Goal: Information Seeking & Learning: Learn about a topic

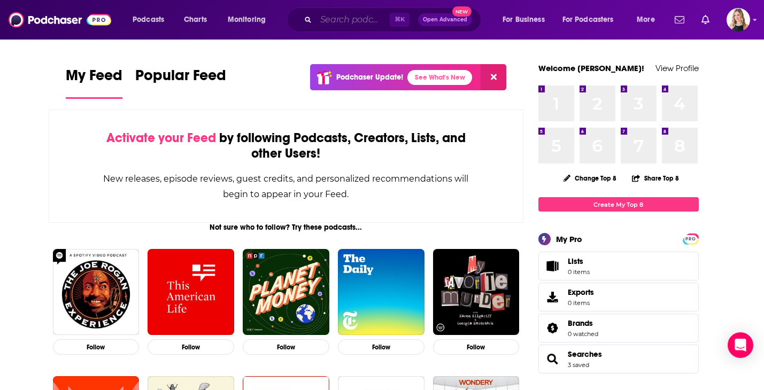
click at [338, 25] on input "Search podcasts, credits, & more..." at bounding box center [353, 19] width 74 height 17
click at [144, 21] on span "Podcasts" at bounding box center [149, 19] width 32 height 15
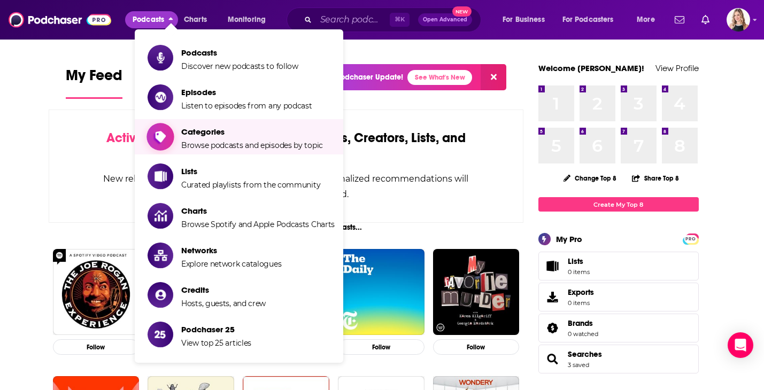
click at [206, 137] on span "Categories Browse podcasts and episodes by topic" at bounding box center [252, 137] width 142 height 27
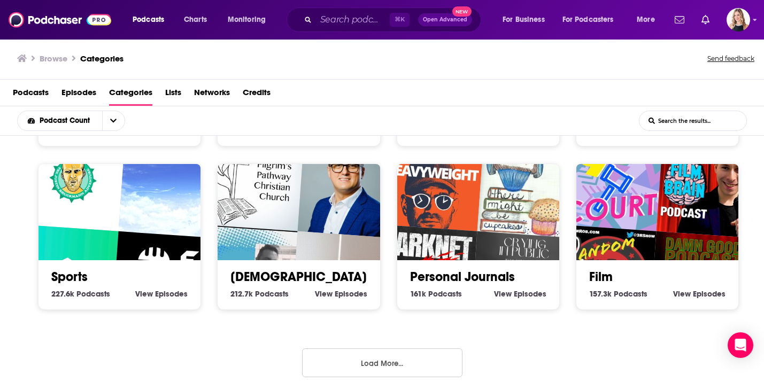
scroll to position [477, 0]
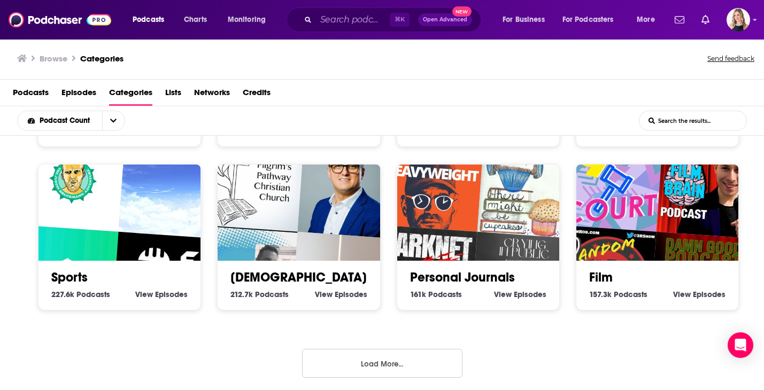
click at [375, 361] on button "Load More..." at bounding box center [382, 363] width 160 height 29
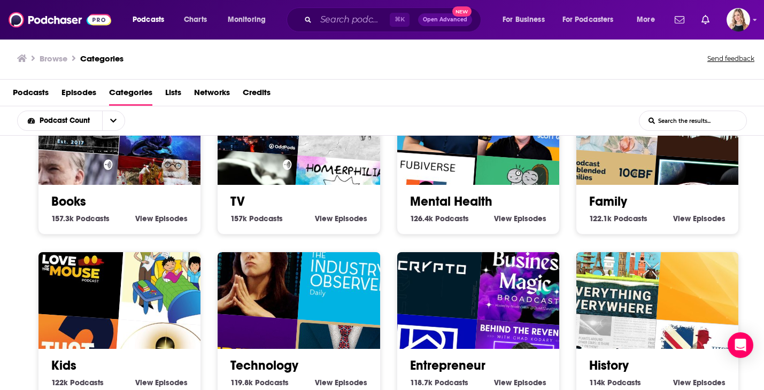
scroll to position [817, 0]
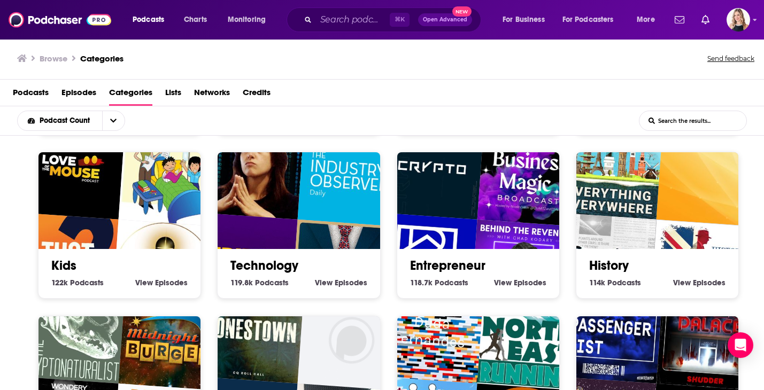
click at [281, 186] on img "Cryptocurrency for Beginners: with Crypto Casey" at bounding box center [252, 167] width 104 height 104
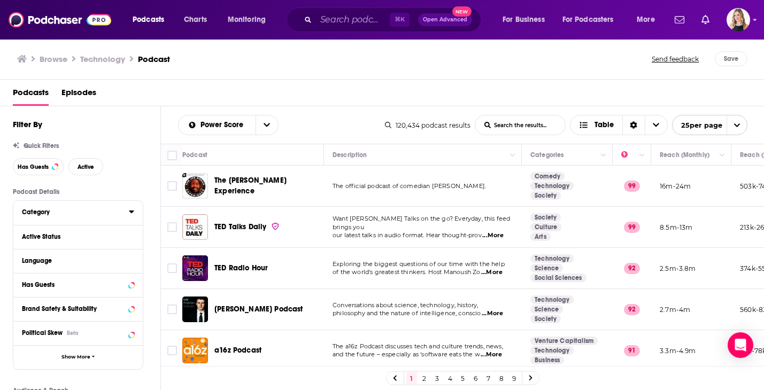
click at [49, 214] on div "Category" at bounding box center [72, 212] width 100 height 7
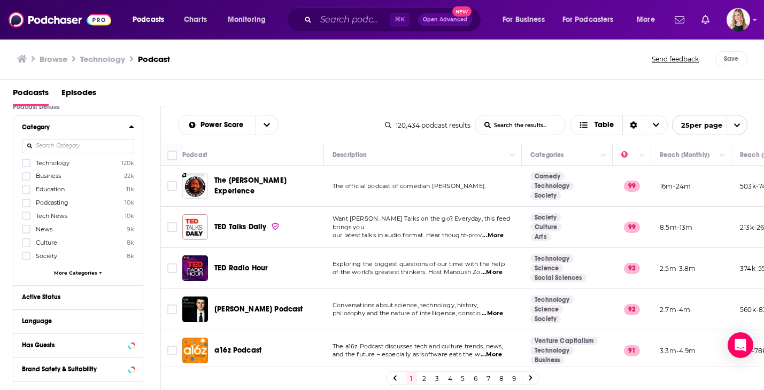
scroll to position [89, 0]
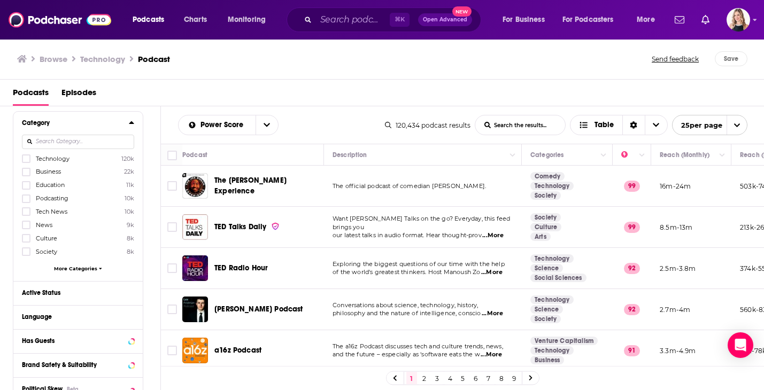
click at [65, 269] on span "More Categories" at bounding box center [75, 269] width 43 height 6
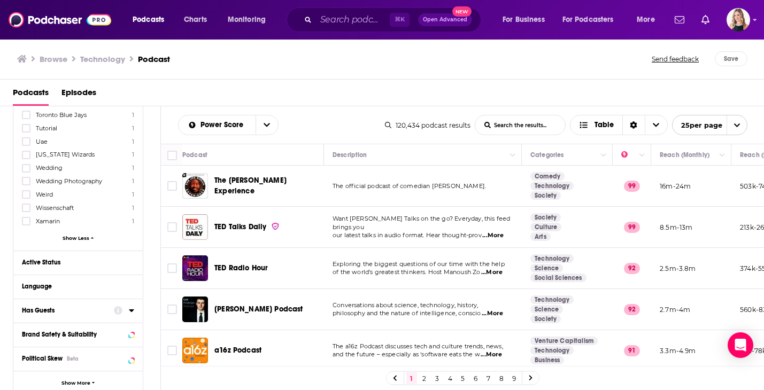
scroll to position [5118, 0]
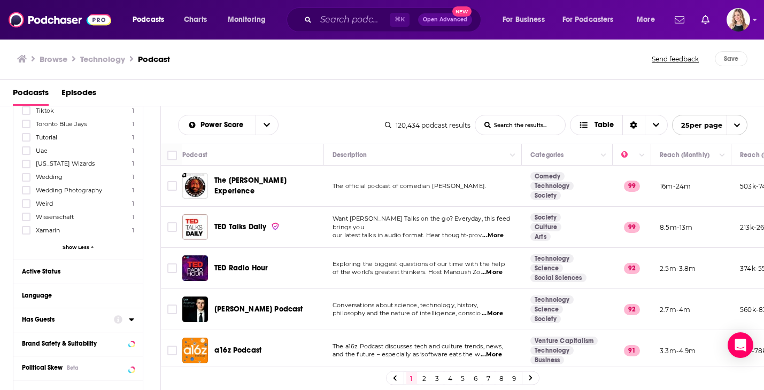
click at [56, 316] on div "Has Guests" at bounding box center [64, 319] width 85 height 7
click at [67, 333] on span "All" at bounding box center [72, 340] width 100 height 14
click at [66, 372] on span "Has guests" at bounding box center [58, 375] width 63 height 6
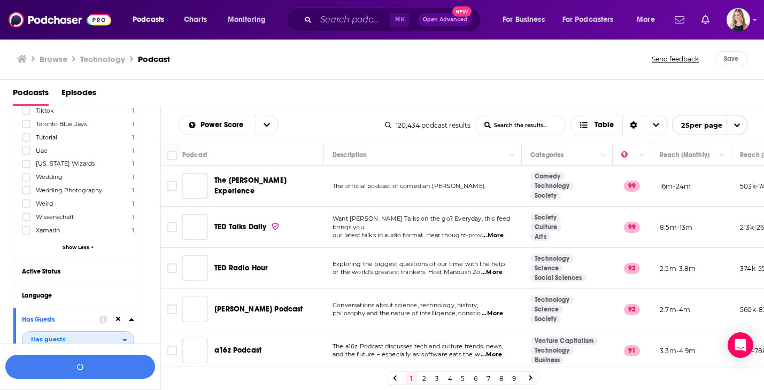
scroll to position [5145, 0]
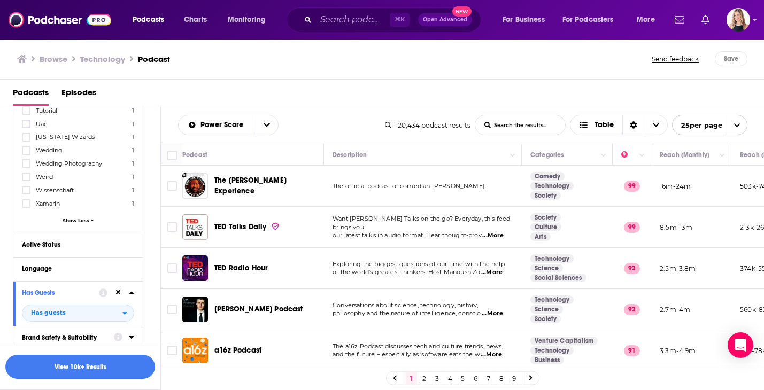
click at [132, 333] on icon at bounding box center [131, 337] width 5 height 9
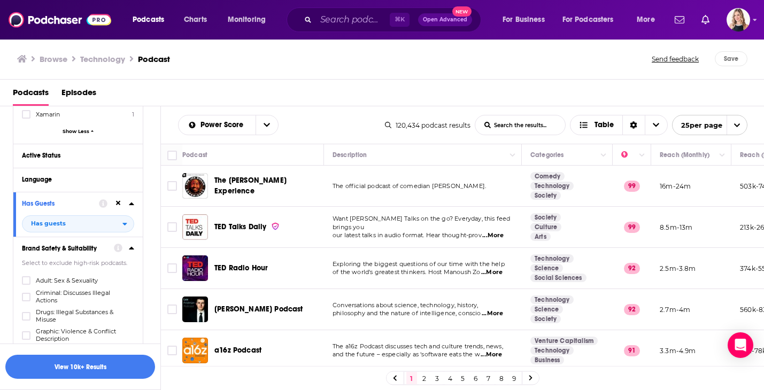
scroll to position [5235, 0]
click at [133, 243] on icon at bounding box center [131, 247] width 5 height 9
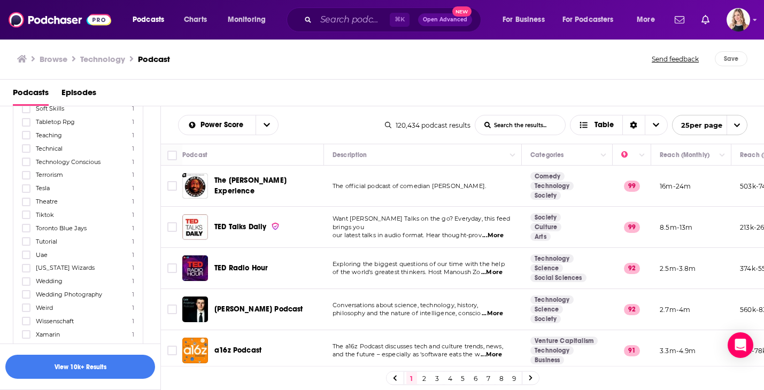
scroll to position [5015, 0]
click at [131, 374] on icon at bounding box center [131, 375] width 5 height 3
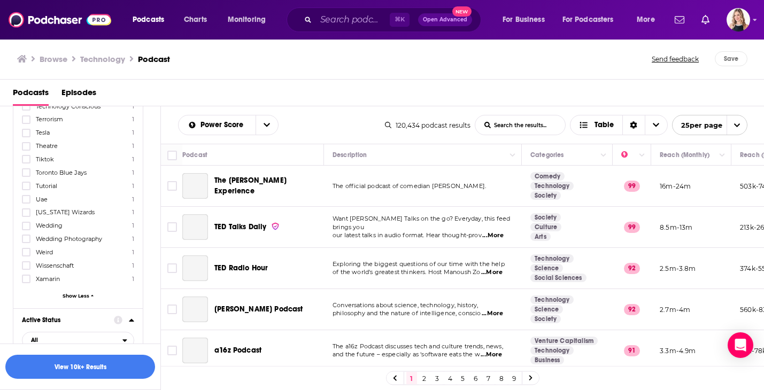
scroll to position [5094, 0]
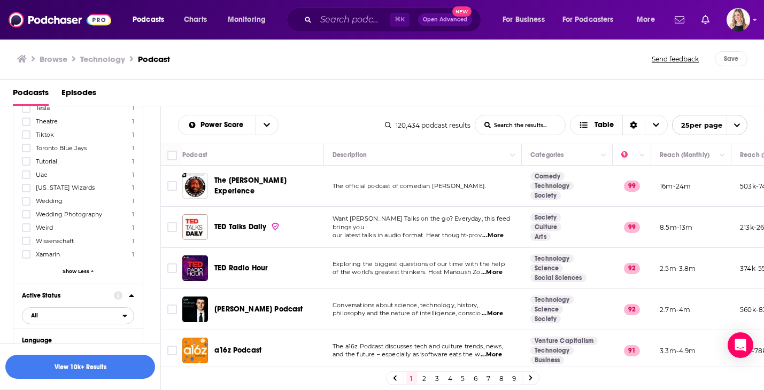
click at [72, 309] on span "All" at bounding box center [72, 316] width 100 height 14
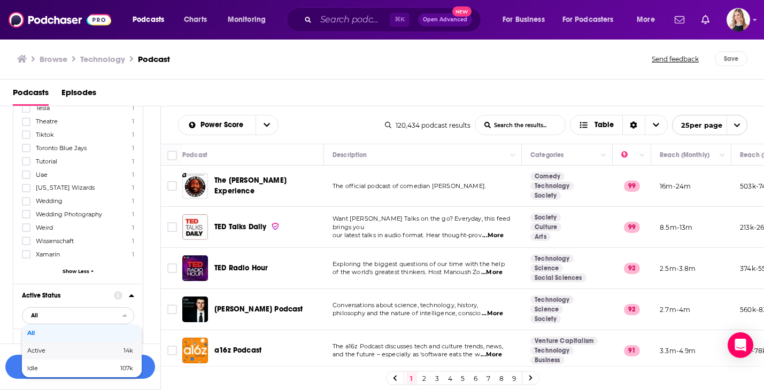
click at [40, 348] on span "Active" at bounding box center [55, 351] width 56 height 6
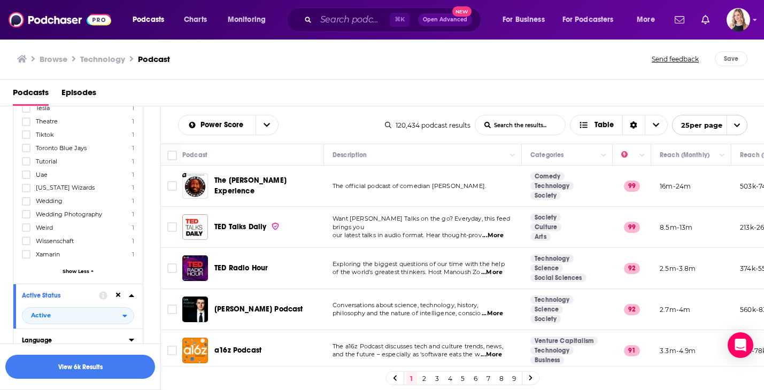
click at [131, 339] on icon at bounding box center [131, 340] width 5 height 3
click at [24, 374] on icon at bounding box center [26, 376] width 6 height 5
click at [130, 336] on icon at bounding box center [131, 340] width 5 height 9
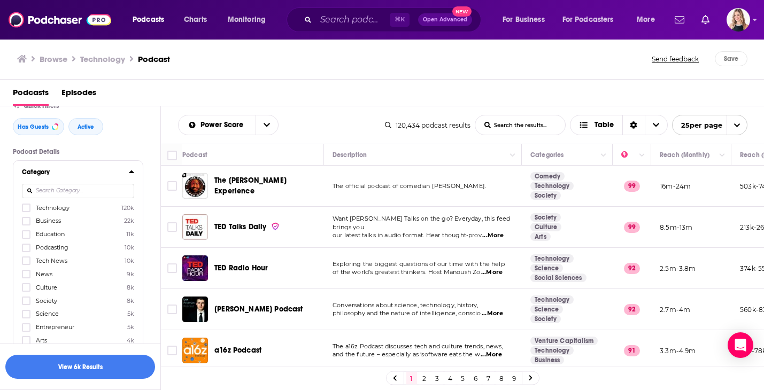
scroll to position [0, 0]
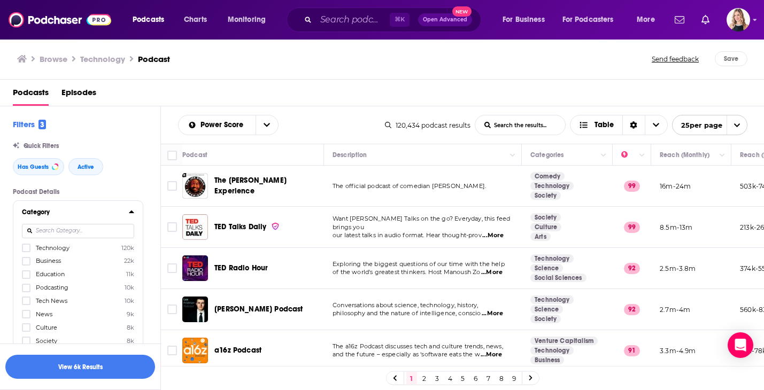
click at [76, 230] on input at bounding box center [78, 231] width 112 height 14
click at [26, 263] on icon at bounding box center [26, 261] width 6 height 5
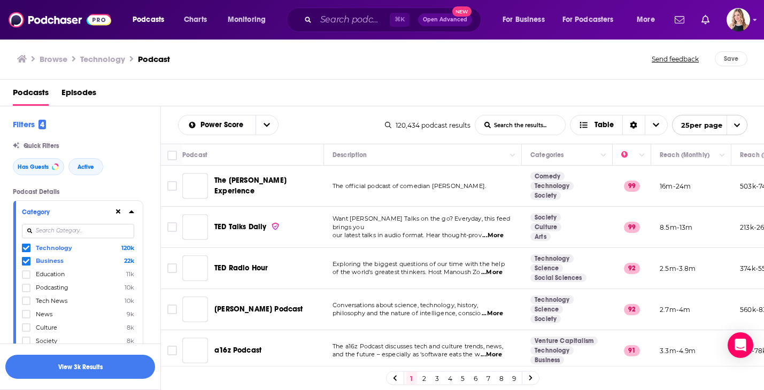
click at [48, 232] on input at bounding box center [78, 231] width 112 height 14
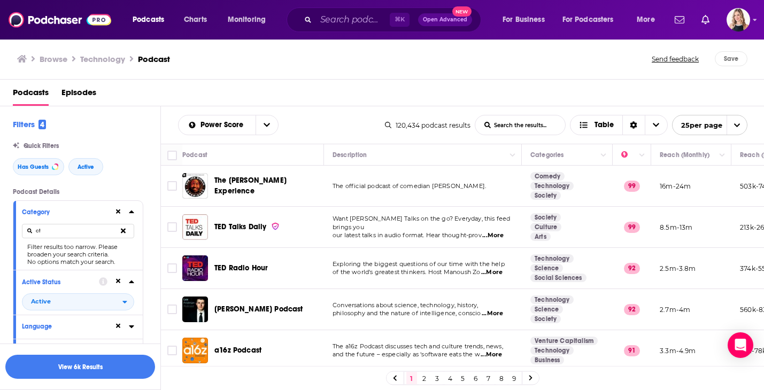
type input "c"
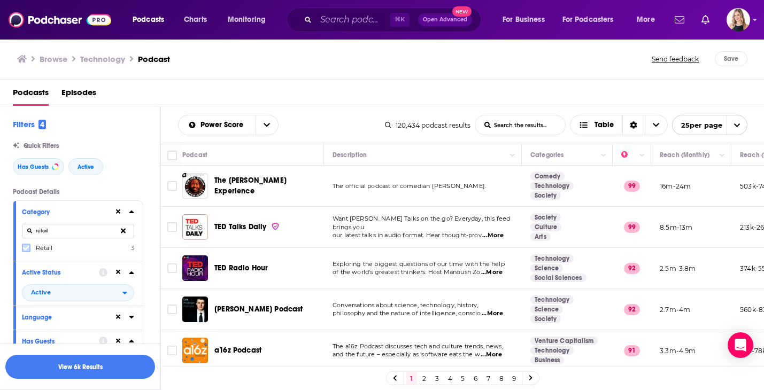
type input "retail"
click at [27, 250] on icon at bounding box center [26, 248] width 6 height 6
drag, startPoint x: 50, startPoint y: 234, endPoint x: 27, endPoint y: 234, distance: 23.5
click at [27, 234] on input "retail" at bounding box center [78, 231] width 112 height 14
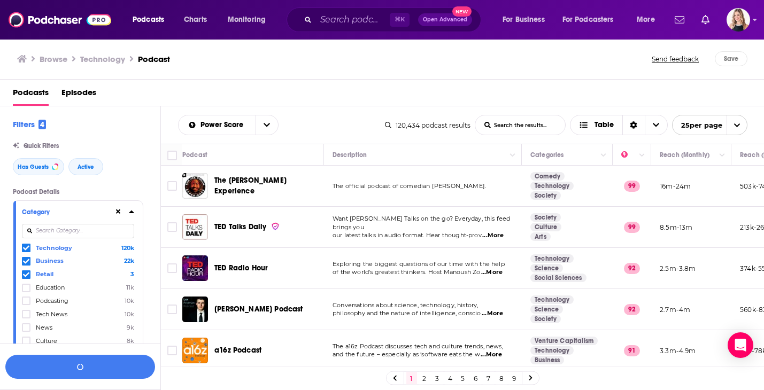
type input "b"
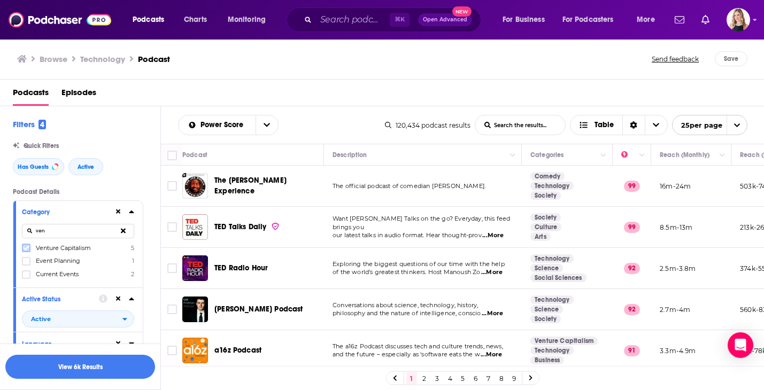
type input "ven"
click at [26, 248] on icon at bounding box center [26, 248] width 6 height 6
click at [77, 372] on button "View 6k Results" at bounding box center [80, 367] width 150 height 24
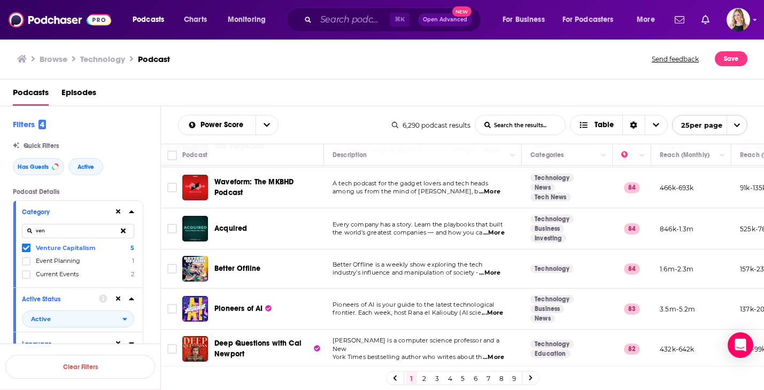
scroll to position [472, 0]
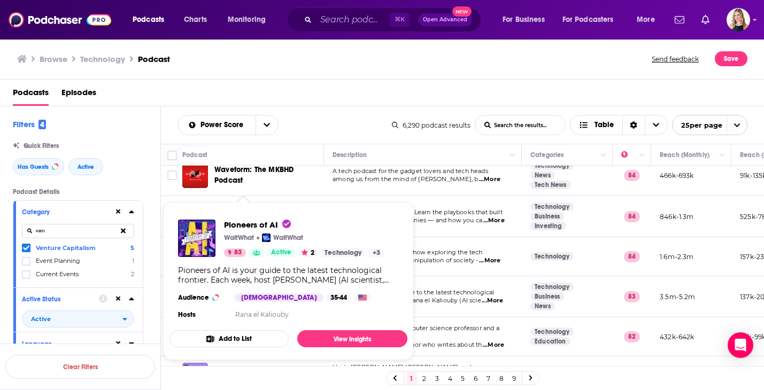
click at [236, 286] on div "Pioneers of AI WaitWhat WaitWhat 83 Active 2 Technology + 3 Pioneers of AI is y…" at bounding box center [288, 270] width 238 height 119
click at [242, 225] on span "Pioneers of AI" at bounding box center [257, 225] width 67 height 10
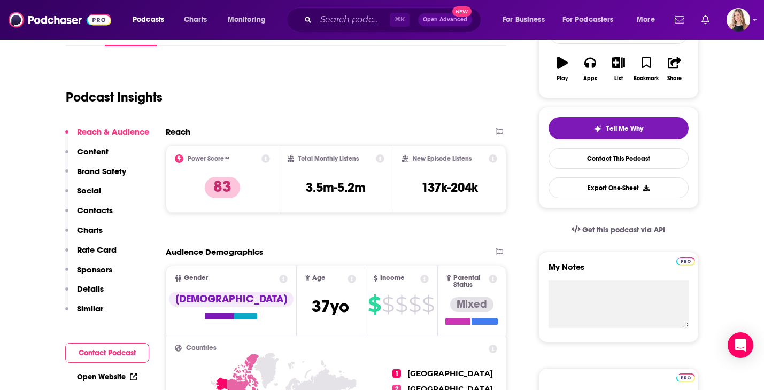
scroll to position [182, 0]
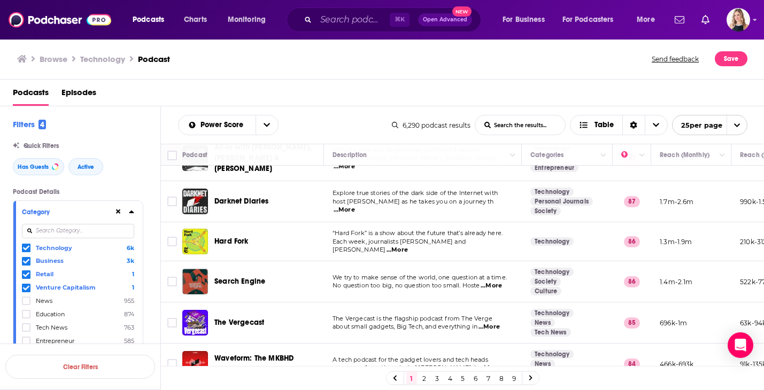
scroll to position [349, 0]
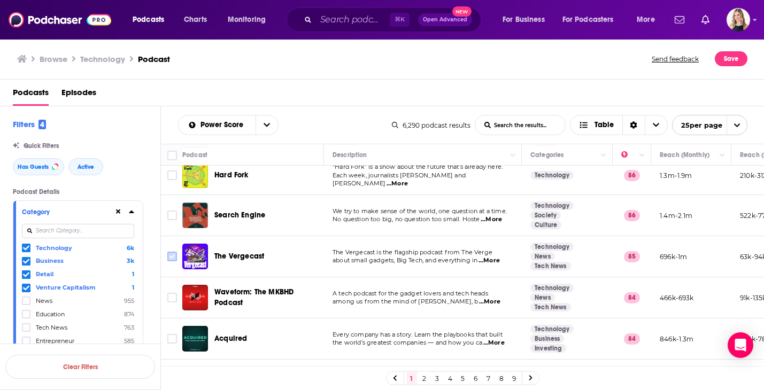
click at [171, 252] on input "Toggle select row" at bounding box center [172, 257] width 10 height 10
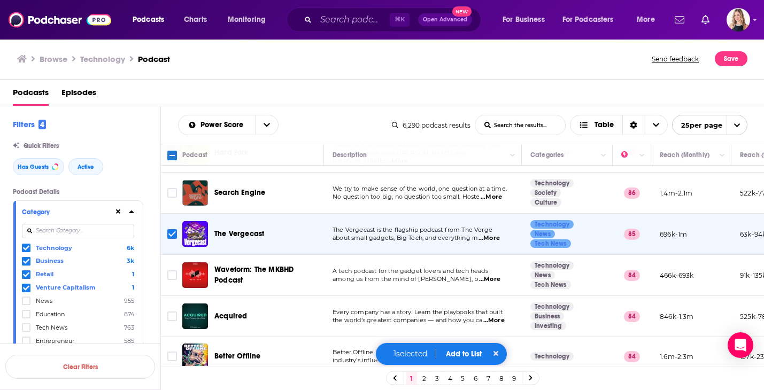
scroll to position [377, 0]
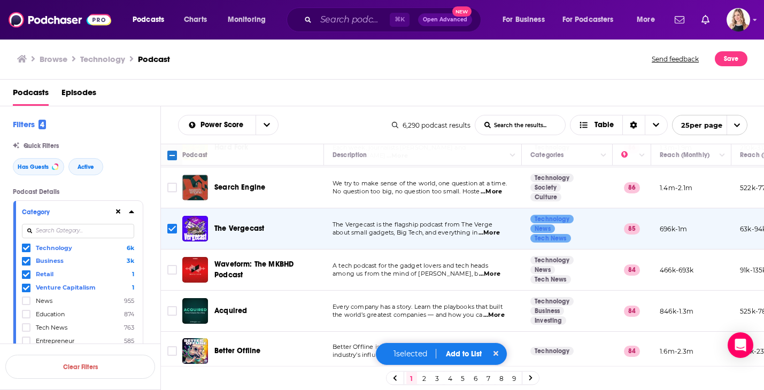
click at [459, 356] on button "Add to List" at bounding box center [463, 354] width 53 height 9
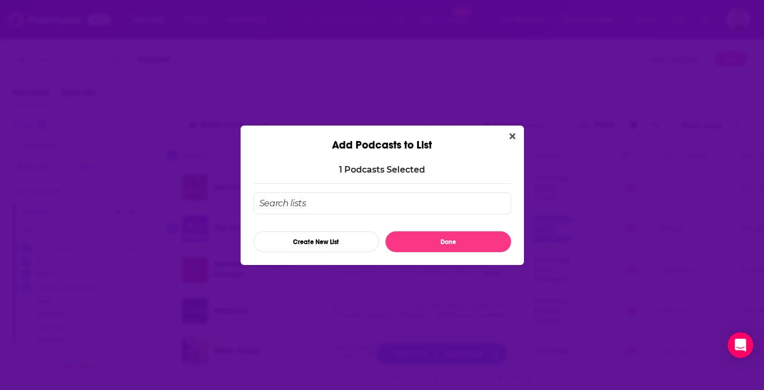
click at [290, 198] on input "Add Podcast To List" at bounding box center [382, 203] width 258 height 22
click at [315, 246] on button "Create New List" at bounding box center [316, 242] width 126 height 21
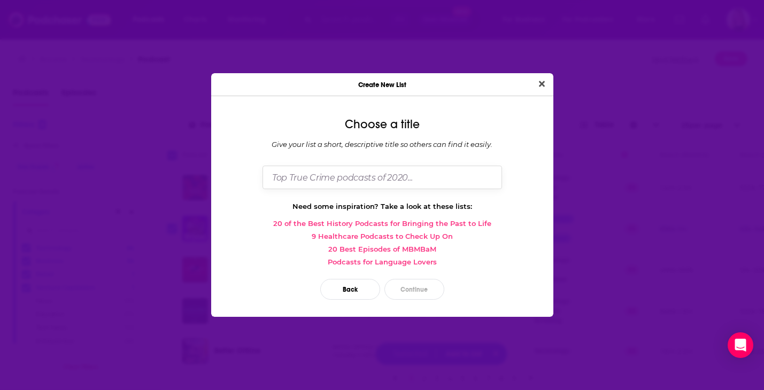
click at [296, 176] on input "Dialog" at bounding box center [383, 177] width 240 height 23
type input "D"
type input "T"
type input "Daydream Tech"
click at [416, 291] on button "Continue" at bounding box center [414, 289] width 60 height 21
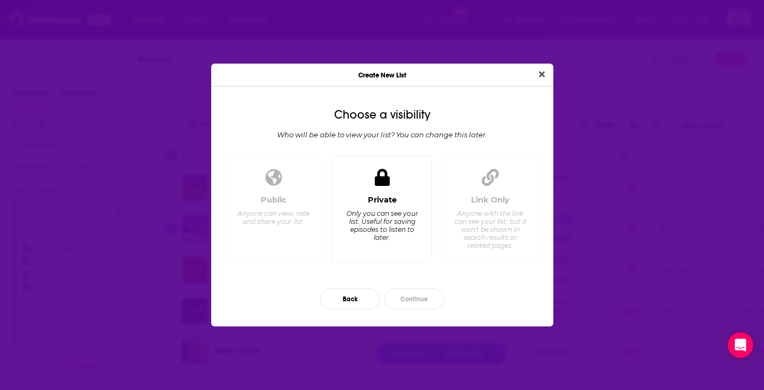
click at [361, 195] on div "Private Only you can see your list. Useful for saving episodes to listen to lat…" at bounding box center [382, 209] width 100 height 107
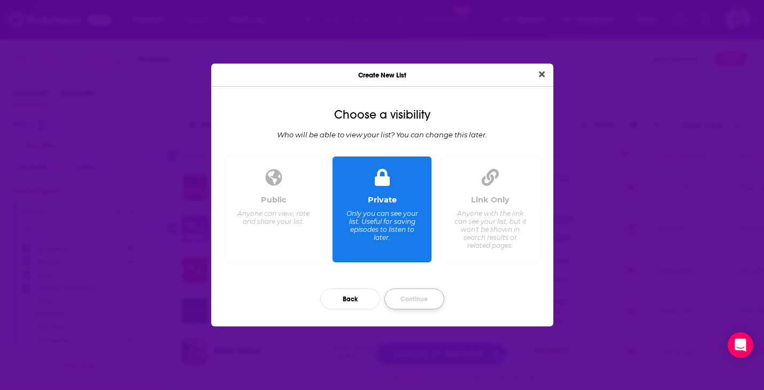
click at [407, 306] on button "Continue" at bounding box center [414, 299] width 60 height 21
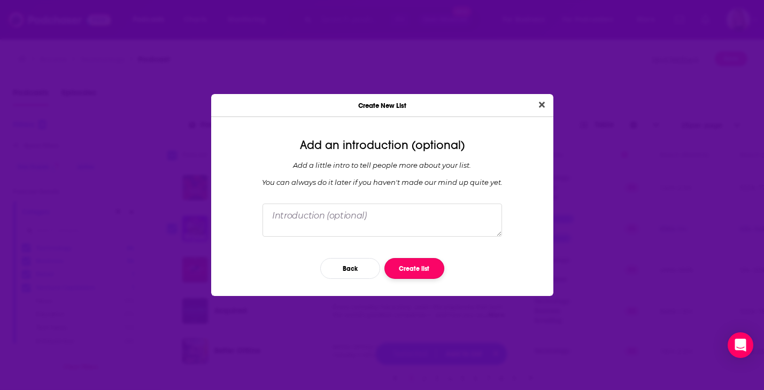
click at [408, 276] on button "Create list" at bounding box center [414, 268] width 60 height 21
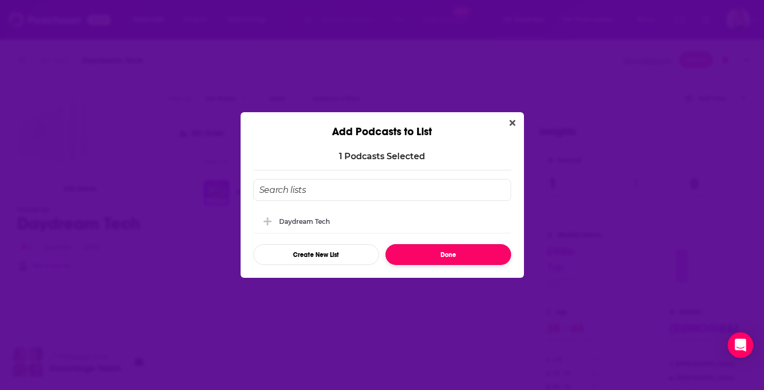
click at [420, 258] on button "Done" at bounding box center [448, 254] width 126 height 21
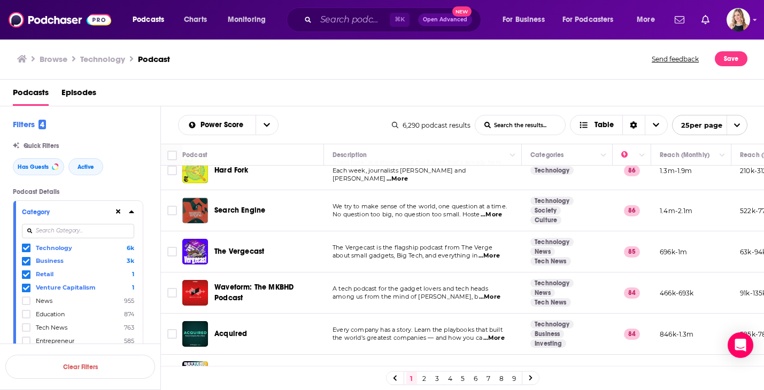
scroll to position [355, 0]
click at [476, 292] on span "among us from the mind of [PERSON_NAME], b" at bounding box center [405, 295] width 145 height 7
click at [495, 292] on span "...More" at bounding box center [489, 296] width 21 height 9
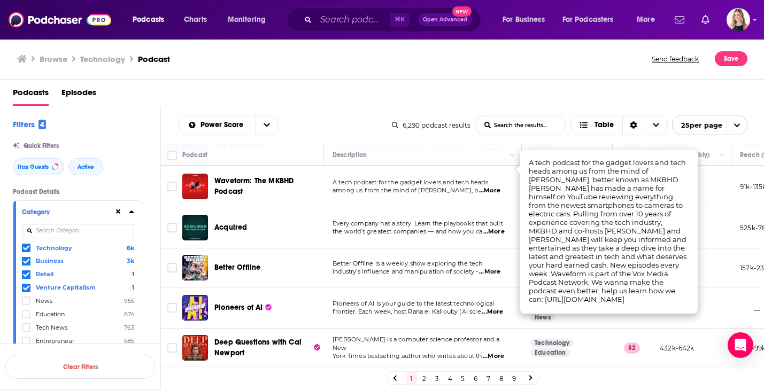
scroll to position [473, 0]
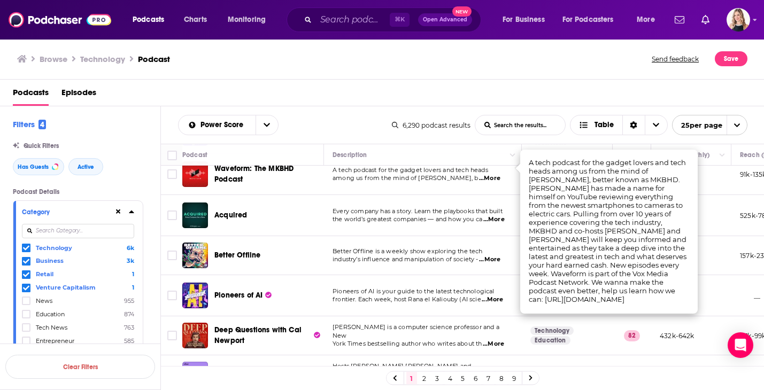
click at [488, 256] on span "...More" at bounding box center [489, 260] width 21 height 9
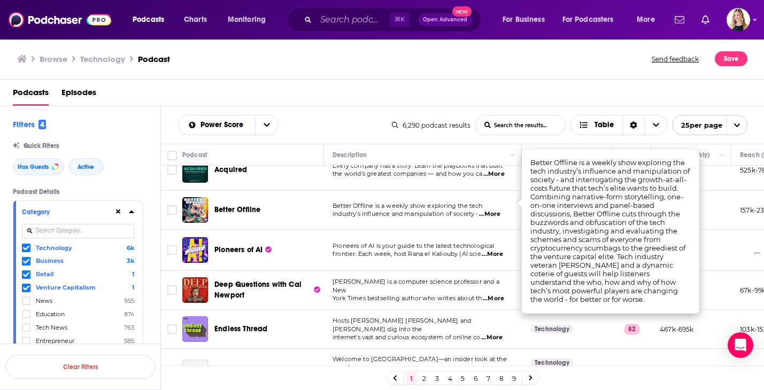
scroll to position [520, 0]
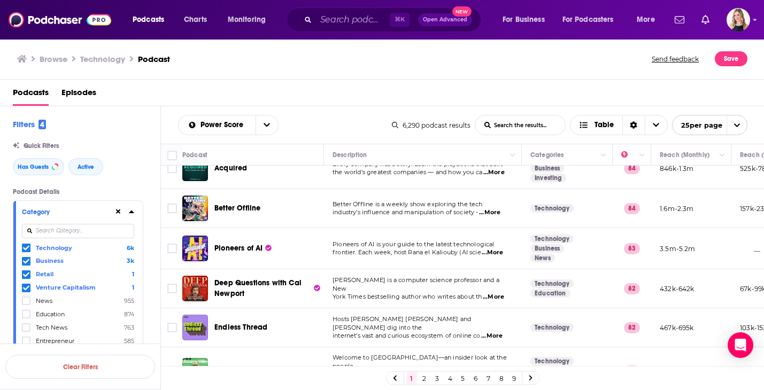
click at [493, 293] on span "...More" at bounding box center [493, 297] width 21 height 9
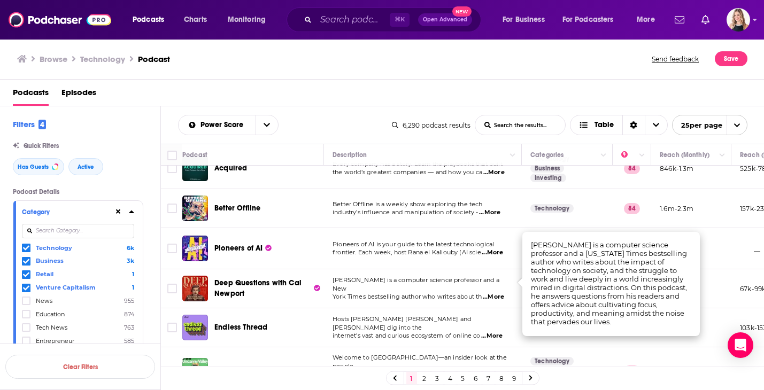
scroll to position [554, 0]
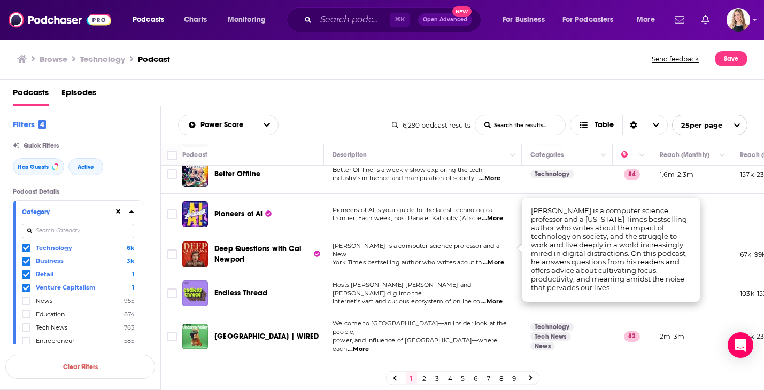
click at [496, 298] on span "...More" at bounding box center [491, 302] width 21 height 9
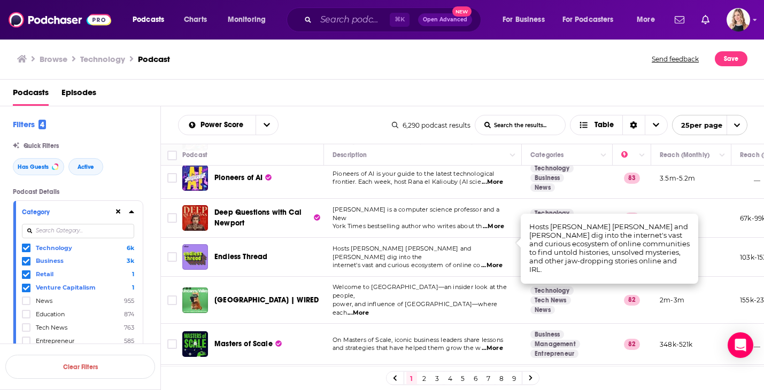
scroll to position [598, 0]
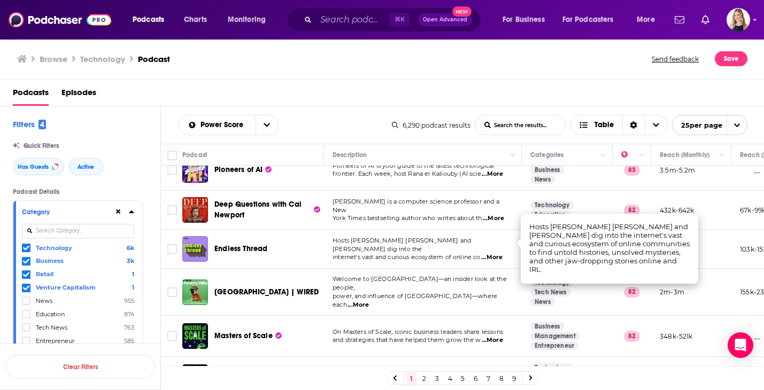
click at [369, 301] on span "...More" at bounding box center [358, 305] width 21 height 9
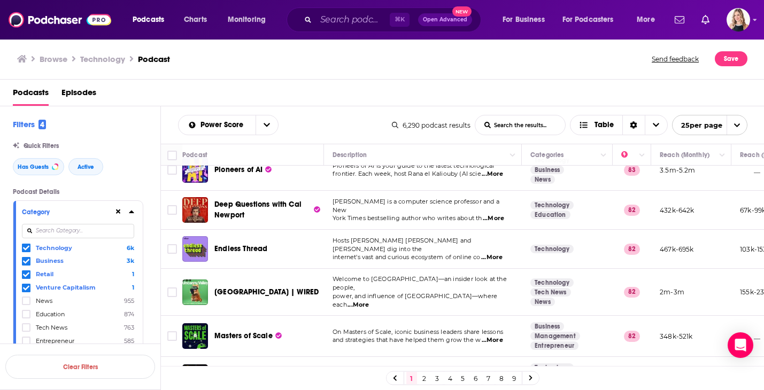
click at [491, 336] on span "...More" at bounding box center [492, 340] width 21 height 9
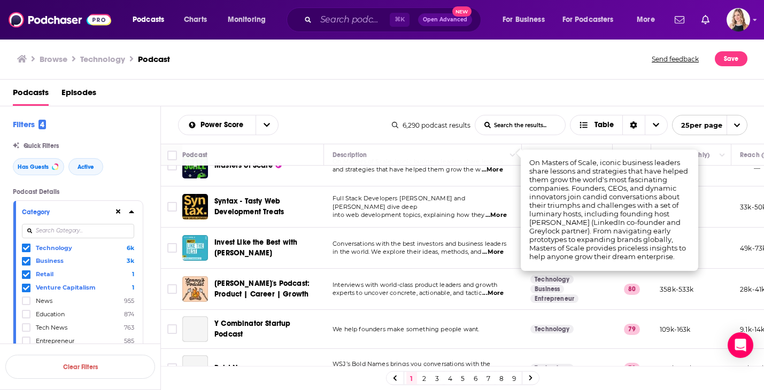
scroll to position [770, 0]
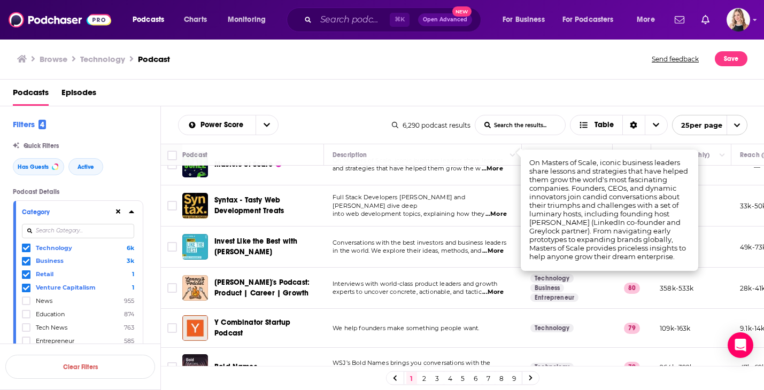
click at [489, 288] on span "...More" at bounding box center [492, 292] width 21 height 9
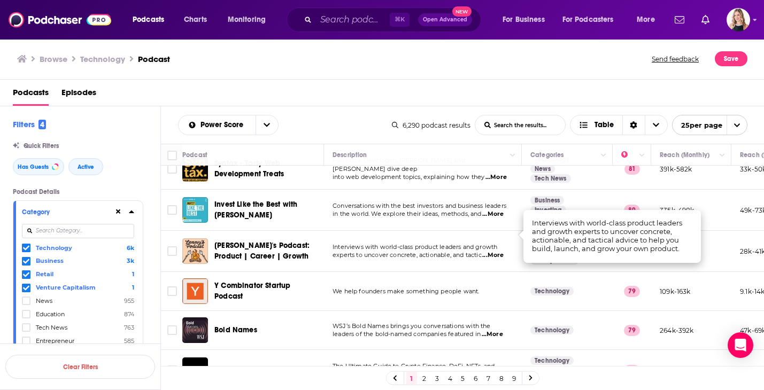
scroll to position [813, 0]
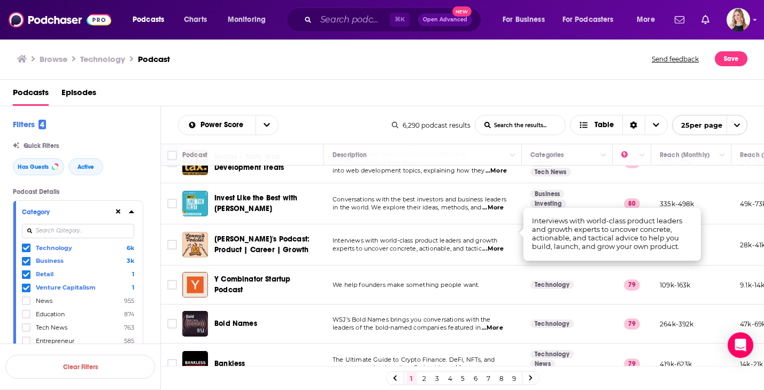
click at [423, 377] on link "2" at bounding box center [424, 378] width 11 height 13
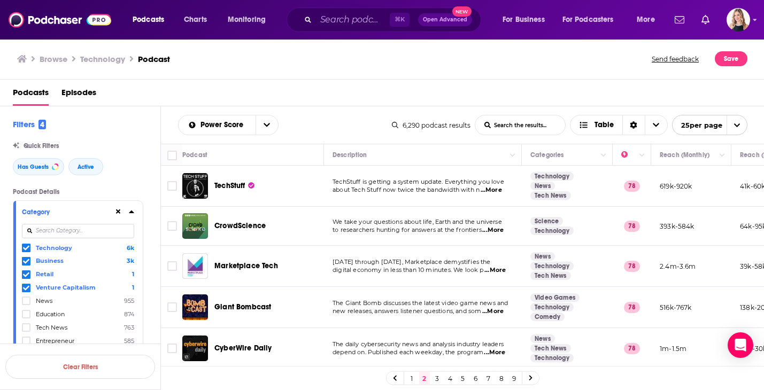
click at [496, 191] on span "...More" at bounding box center [491, 190] width 21 height 9
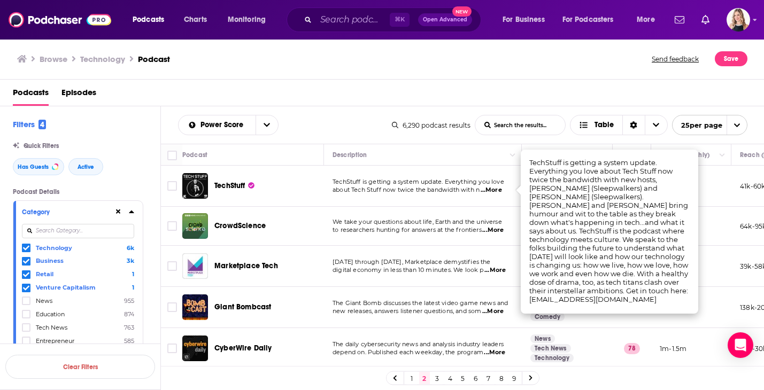
click at [397, 181] on span "TechStuff is getting a system update. Everything you love" at bounding box center [419, 181] width 172 height 7
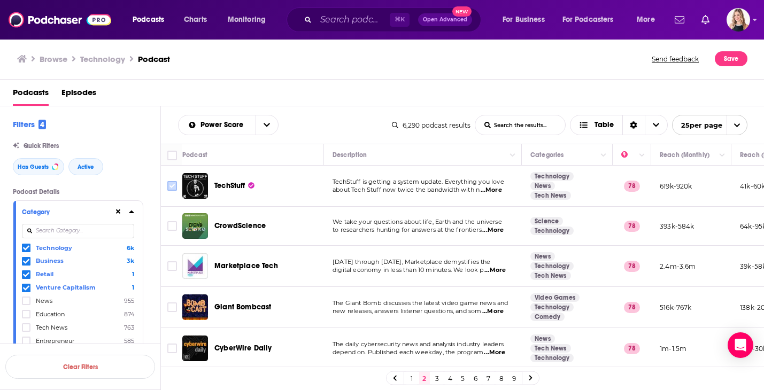
click at [173, 188] on input "Toggle select row" at bounding box center [172, 186] width 10 height 10
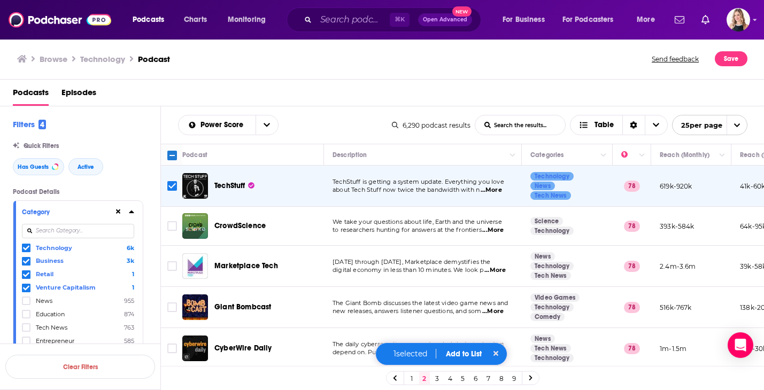
click at [456, 356] on button "Add to List" at bounding box center [463, 354] width 53 height 9
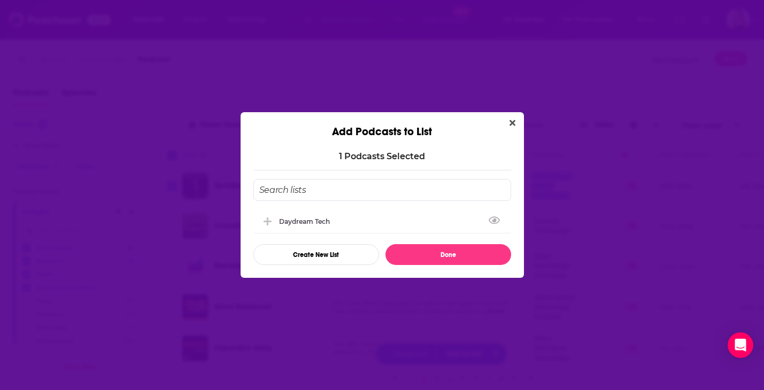
click at [323, 198] on input "Add Podcast To List" at bounding box center [382, 190] width 258 height 22
click at [316, 220] on div "Daydream Tech" at bounding box center [307, 221] width 57 height 8
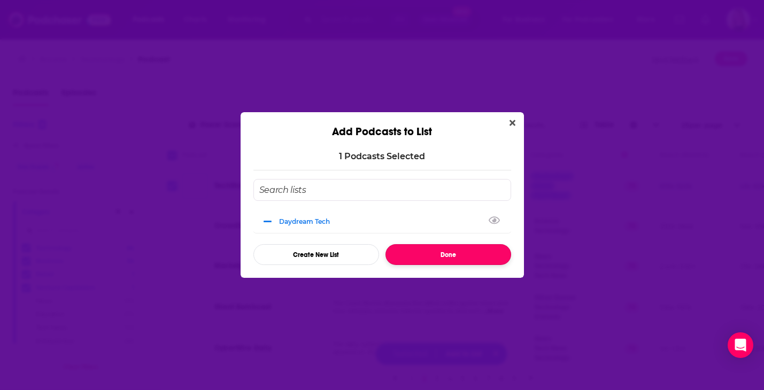
click at [433, 260] on button "Done" at bounding box center [448, 254] width 126 height 21
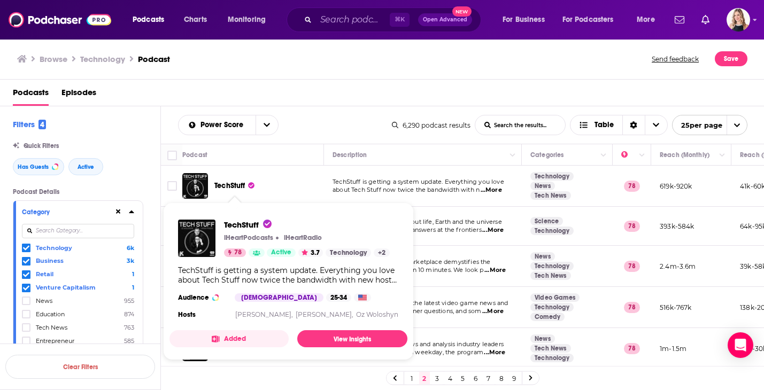
click at [223, 186] on span "TechStuff" at bounding box center [229, 185] width 31 height 9
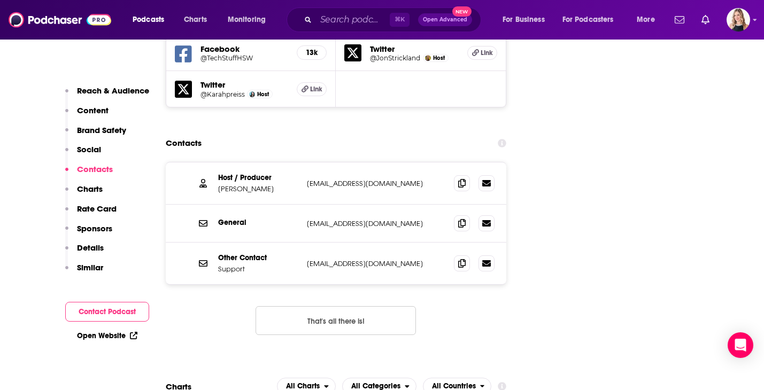
scroll to position [1310, 0]
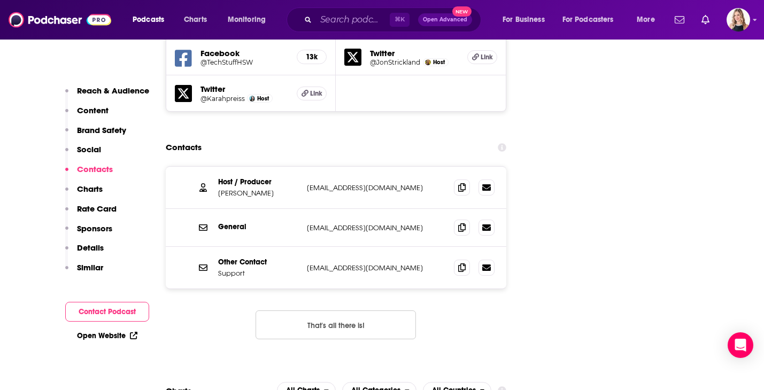
drag, startPoint x: 432, startPoint y: 139, endPoint x: 305, endPoint y: 139, distance: 127.2
click at [305, 167] on div "Host / Producer [PERSON_NAME] [EMAIL_ADDRESS][DOMAIN_NAME] [EMAIL_ADDRESS][DOMA…" at bounding box center [336, 188] width 341 height 42
copy p "[EMAIL_ADDRESS][DOMAIN_NAME]"
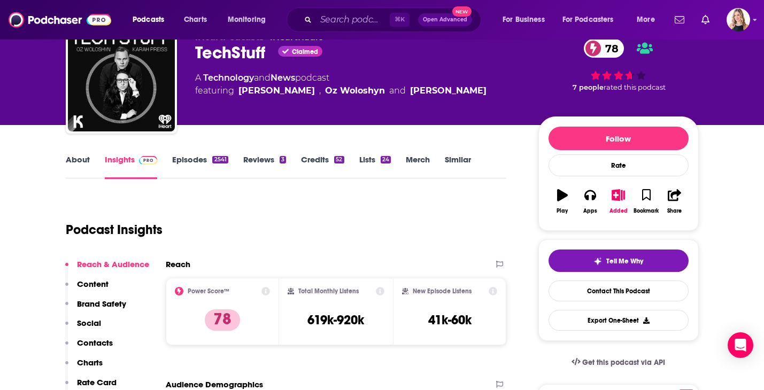
scroll to position [53, 0]
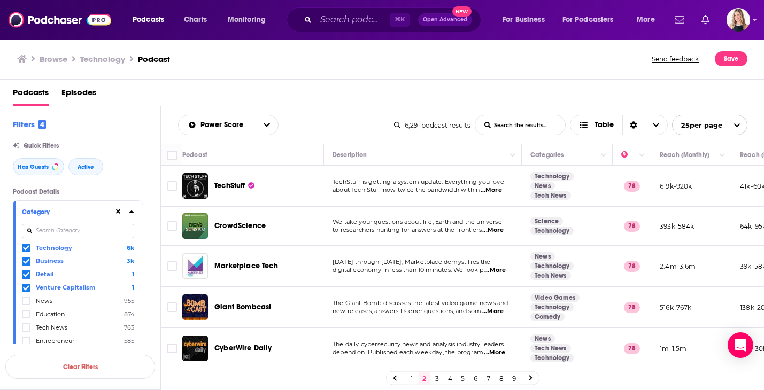
click at [493, 192] on span "...More" at bounding box center [491, 190] width 21 height 9
drag, startPoint x: 681, startPoint y: 281, endPoint x: 642, endPoint y: 280, distance: 39.0
click at [498, 190] on span "...More" at bounding box center [491, 190] width 21 height 9
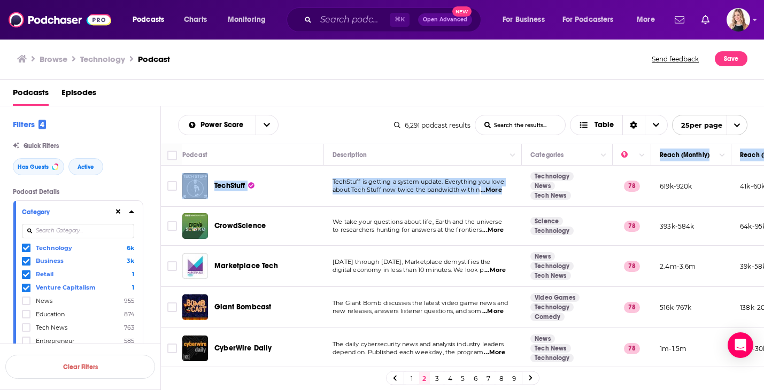
drag, startPoint x: 529, startPoint y: 162, endPoint x: 533, endPoint y: 167, distance: 6.1
click at [496, 190] on span "...More" at bounding box center [491, 190] width 21 height 9
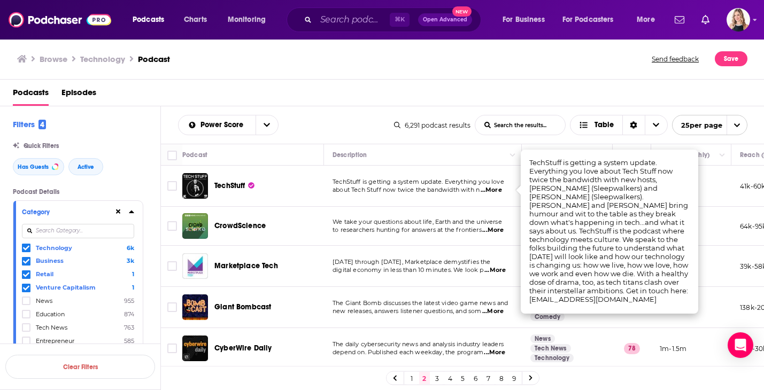
click at [454, 195] on p "about Tech Stuff now twice the bandwidth with n ...More" at bounding box center [423, 190] width 180 height 9
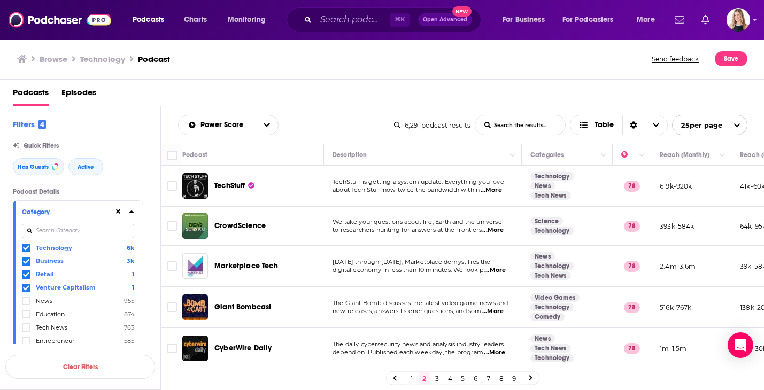
click at [454, 195] on p "about Tech Stuff now twice the bandwidth with n ...More" at bounding box center [423, 190] width 180 height 9
click at [479, 188] on span "about Tech Stuff now twice the bandwidth with n" at bounding box center [406, 189] width 147 height 7
click at [492, 188] on span "...More" at bounding box center [491, 190] width 21 height 9
drag, startPoint x: 530, startPoint y: 163, endPoint x: 503, endPoint y: 191, distance: 39.3
click at [492, 193] on span "...More" at bounding box center [491, 190] width 21 height 9
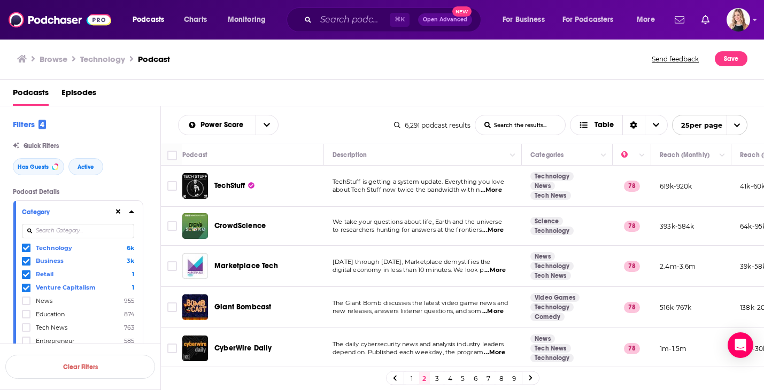
drag, startPoint x: 595, startPoint y: 290, endPoint x: 555, endPoint y: 284, distance: 40.1
click at [430, 175] on td "TechStuff is getting a system update. Everything you love about Tech Stuff now …" at bounding box center [423, 186] width 198 height 41
click at [495, 192] on span "...More" at bounding box center [491, 190] width 21 height 9
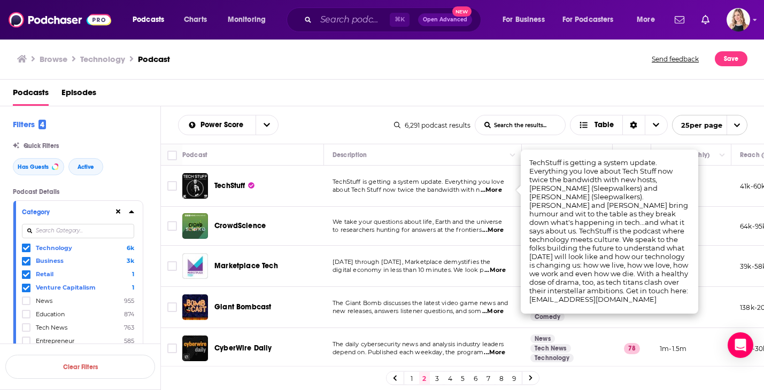
click at [234, 186] on span "TechStuff" at bounding box center [229, 185] width 31 height 9
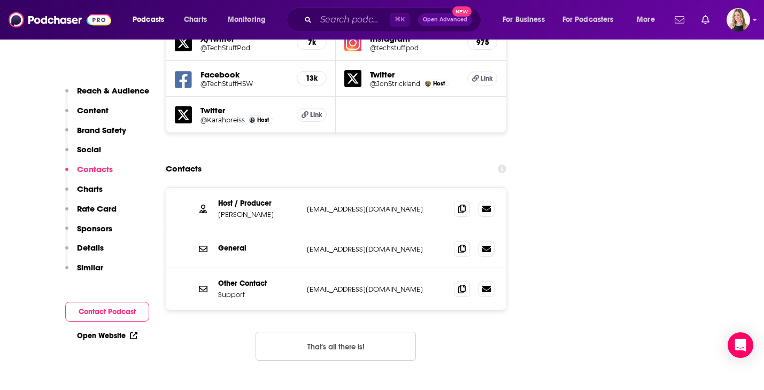
scroll to position [1288, 0]
drag, startPoint x: 435, startPoint y: 159, endPoint x: 305, endPoint y: 160, distance: 129.4
click at [305, 189] on div "Host / Producer [PERSON_NAME] [EMAIL_ADDRESS][DOMAIN_NAME] [EMAIL_ADDRESS][DOMA…" at bounding box center [336, 210] width 341 height 42
copy p "[EMAIL_ADDRESS][DOMAIN_NAME]"
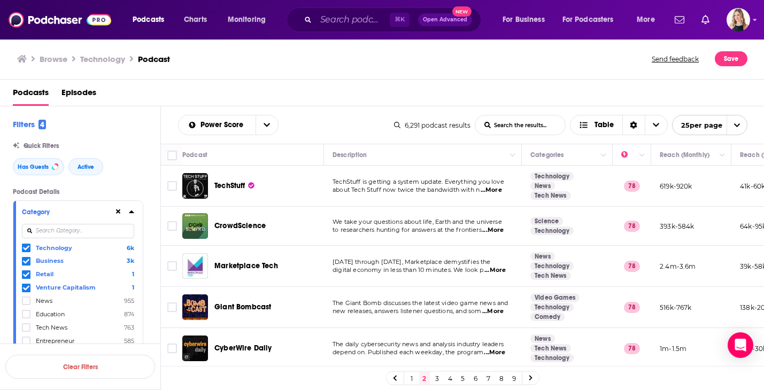
click at [490, 190] on span "...More" at bounding box center [491, 190] width 21 height 9
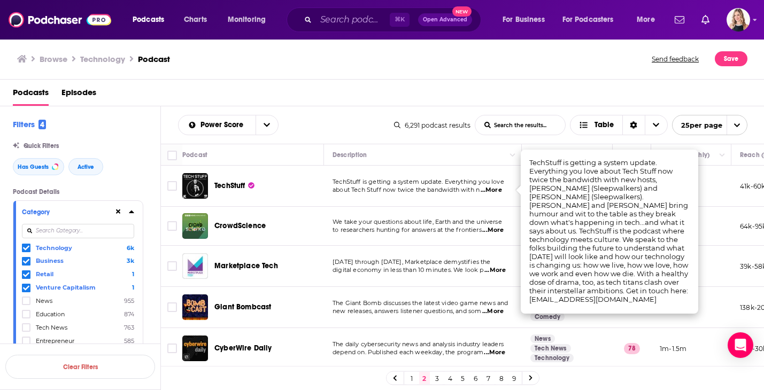
click at [367, 212] on td "We take your questions about life, Earth and the universe to researchers huntin…" at bounding box center [423, 226] width 198 height 39
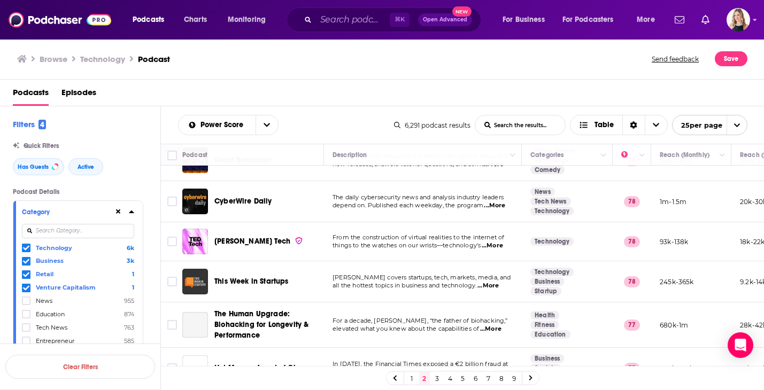
scroll to position [148, 0]
click at [492, 244] on span "...More" at bounding box center [492, 245] width 21 height 9
click at [432, 237] on span "From the construction of virtual realities to the internet of" at bounding box center [419, 236] width 172 height 7
click at [171, 240] on input "Toggle select row" at bounding box center [172, 241] width 10 height 10
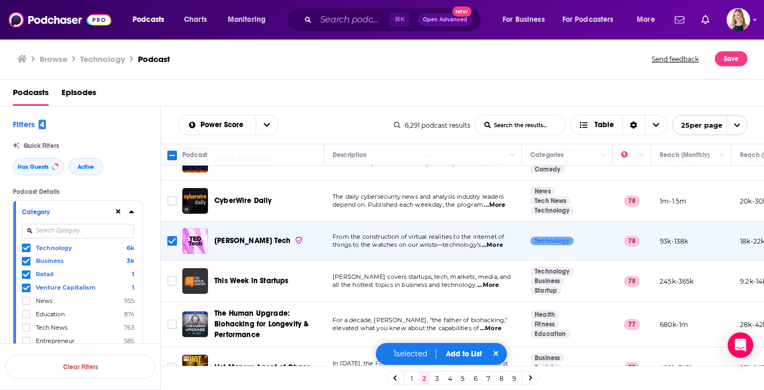
click at [455, 351] on button "Add to List" at bounding box center [463, 354] width 53 height 9
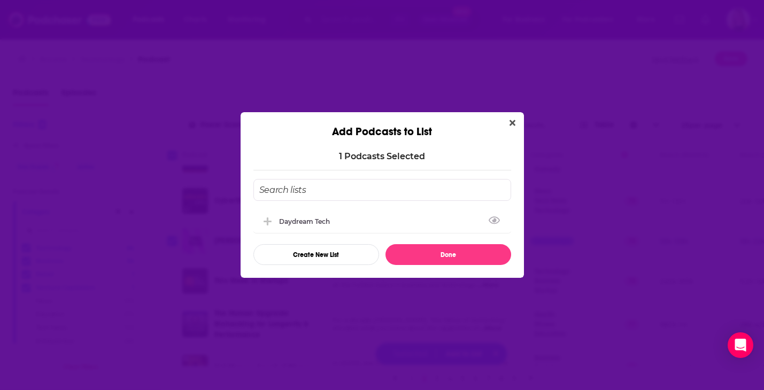
click at [349, 196] on input "Add Podcast To List" at bounding box center [382, 190] width 258 height 22
click at [341, 221] on div "Daydream Tech" at bounding box center [382, 221] width 258 height 24
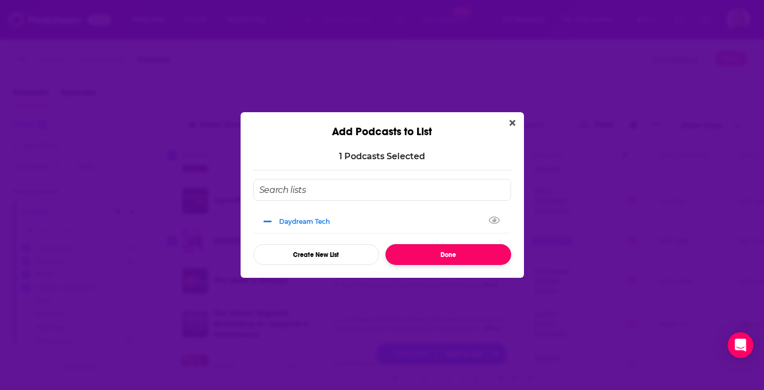
click at [428, 259] on button "Done" at bounding box center [448, 254] width 126 height 21
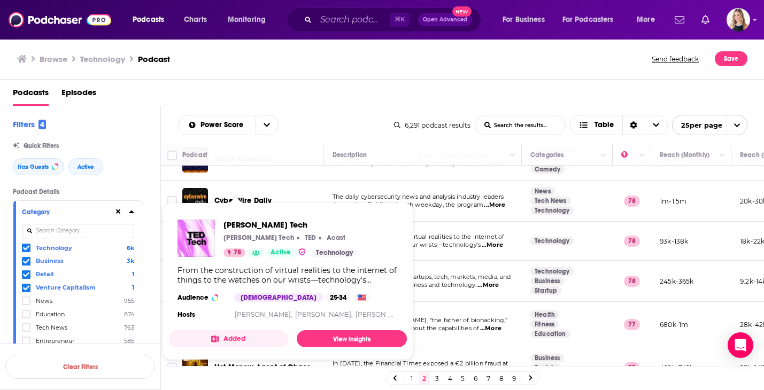
click at [225, 243] on div "[PERSON_NAME] Tech [PERSON_NAME] Tech [PERSON_NAME] Acast 78 Active Technology" at bounding box center [290, 238] width 134 height 37
click at [232, 220] on span "[PERSON_NAME] Tech" at bounding box center [290, 225] width 134 height 10
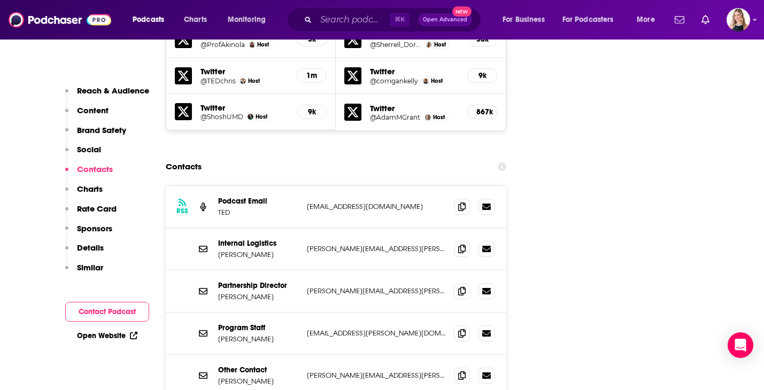
scroll to position [1340, 0]
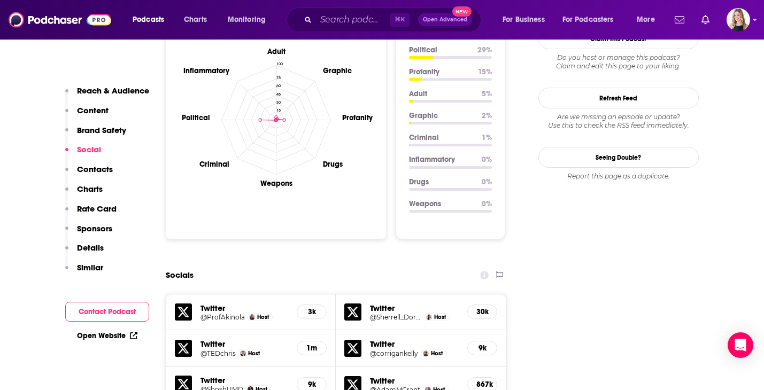
click at [120, 308] on button "Contact Podcast" at bounding box center [107, 312] width 84 height 20
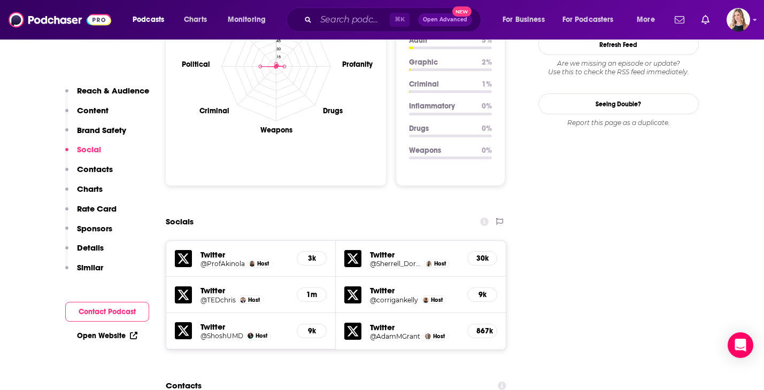
scroll to position [1119, 0]
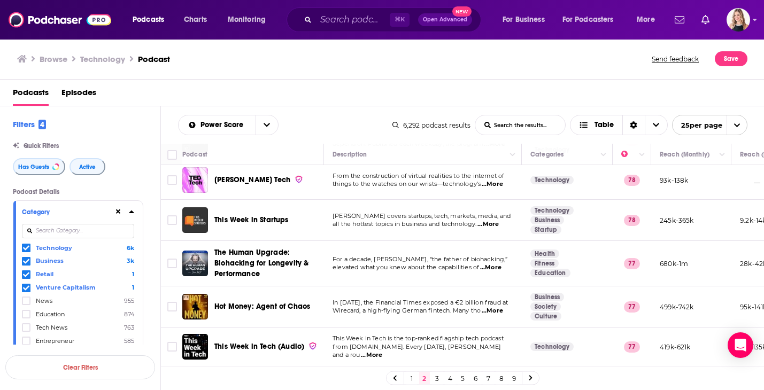
scroll to position [207, 0]
click at [396, 221] on p "all the hottest topics in business and technology. ...More" at bounding box center [423, 225] width 180 height 9
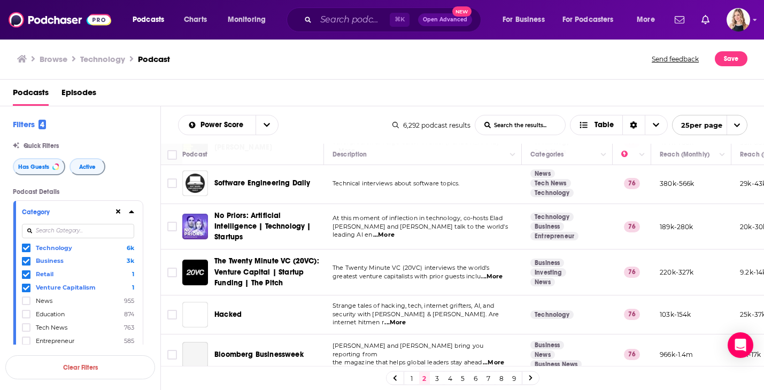
scroll to position [659, 0]
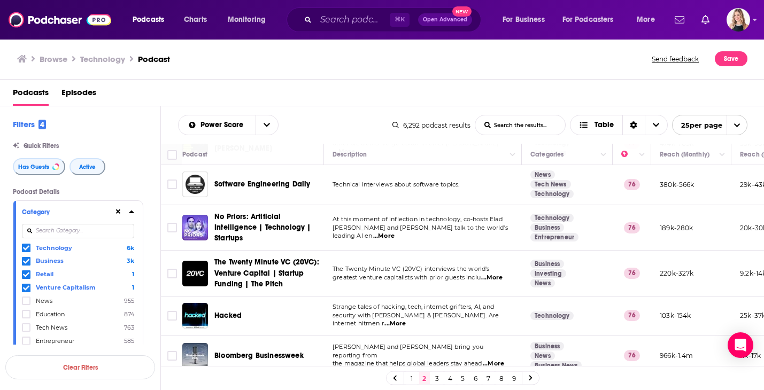
click at [496, 274] on span "...More" at bounding box center [491, 278] width 21 height 9
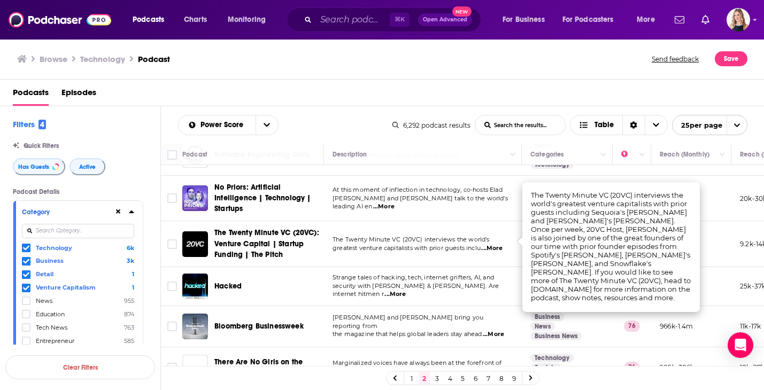
scroll to position [690, 0]
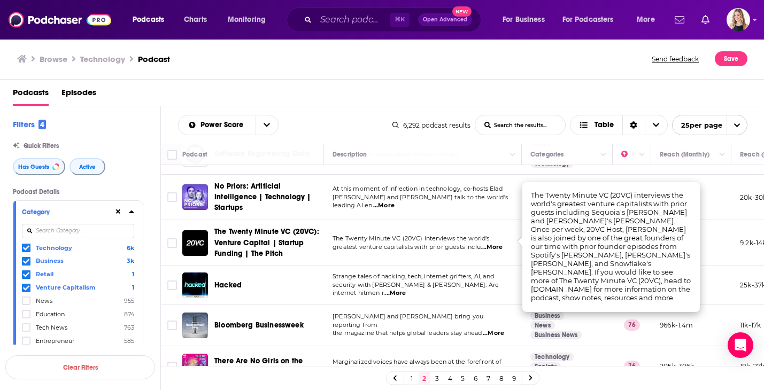
click at [478, 273] on span "Strange tales of hacking, tech, internet grifters, AI, and" at bounding box center [413, 276] width 161 height 7
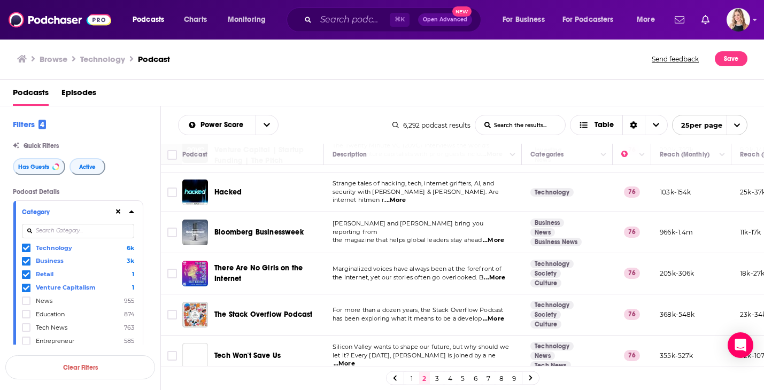
scroll to position [798, 0]
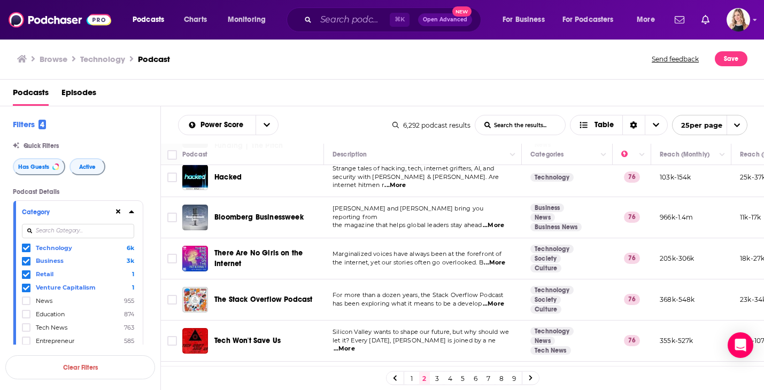
click at [491, 259] on span "...More" at bounding box center [494, 263] width 21 height 9
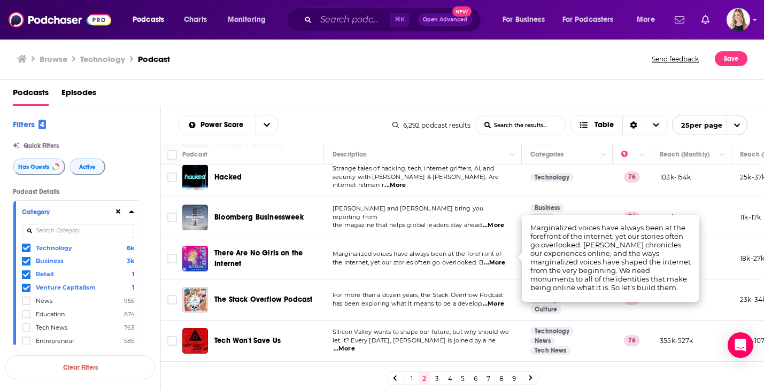
click at [439, 268] on td "Marginalized voices have always been at the forefront of the internet, yet our …" at bounding box center [423, 258] width 198 height 41
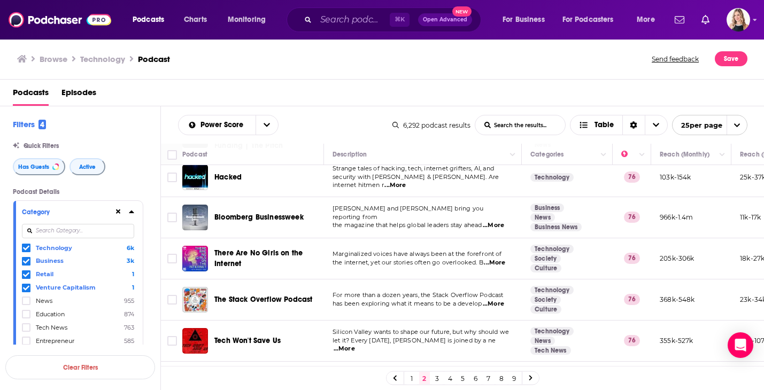
click at [492, 300] on span "...More" at bounding box center [493, 304] width 21 height 9
click at [416, 284] on td "For more than a dozen years, the Stack Overflow Podcast has been exploring what…" at bounding box center [423, 300] width 198 height 41
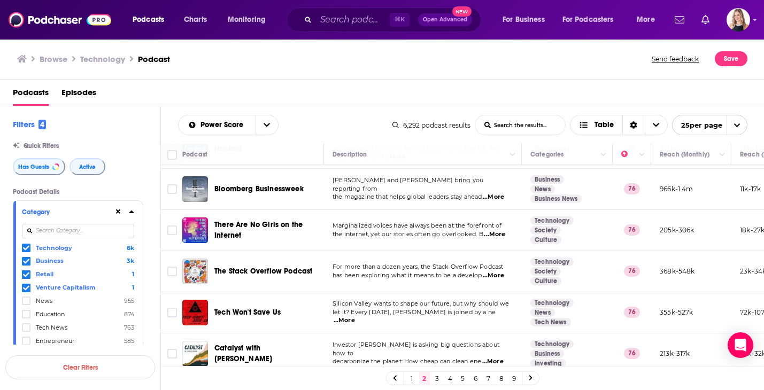
click at [435, 379] on link "3" at bounding box center [437, 378] width 11 height 13
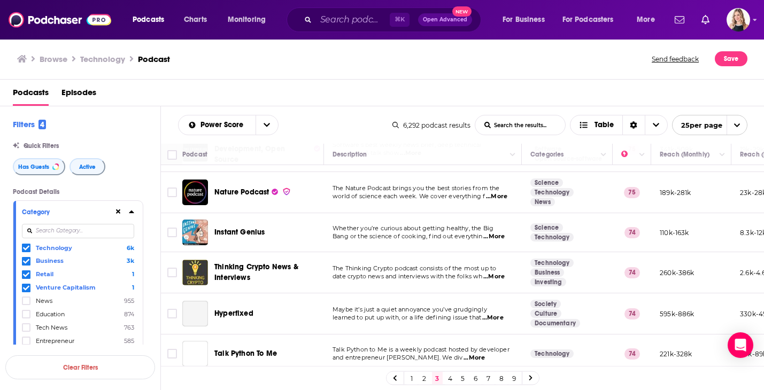
scroll to position [125, 0]
click at [323, 19] on input "Search podcasts, credits, & more..." at bounding box center [353, 19] width 74 height 17
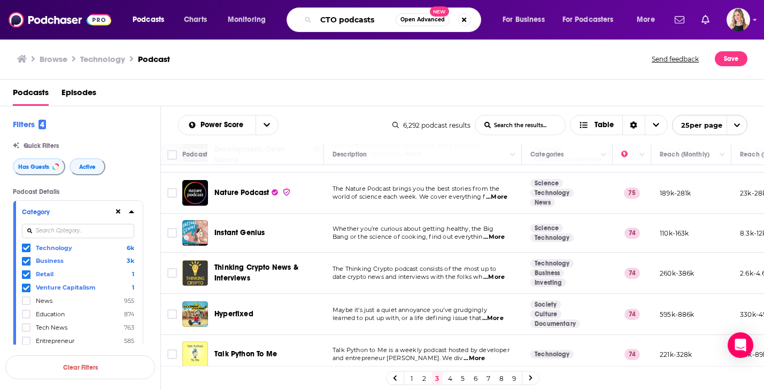
type input "CTO podcasts"
